Goal: Task Accomplishment & Management: Use online tool/utility

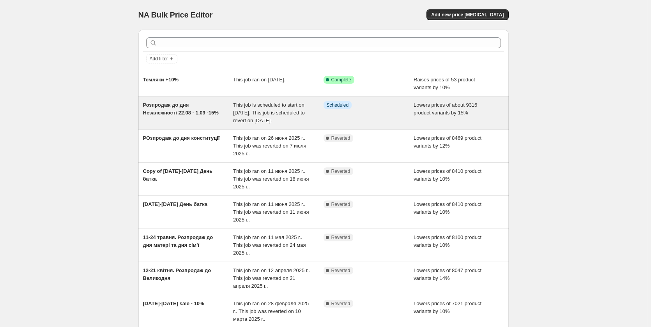
click at [254, 119] on span "This job is scheduled to start on [DATE]. This job is scheduled to revert on [D…" at bounding box center [269, 112] width 72 height 21
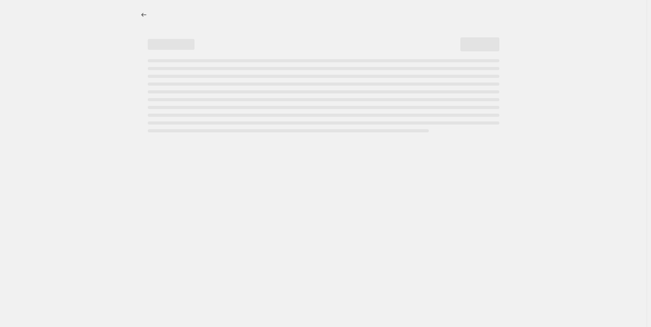
select select "percentage"
